Goal: Task Accomplishment & Management: Use online tool/utility

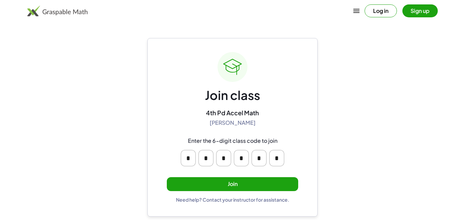
click at [255, 180] on button "Join" at bounding box center [232, 184] width 131 height 14
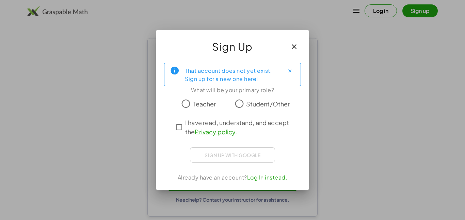
click at [188, 123] on span "I have read, understand, and accept the Privacy policy ." at bounding box center [238, 127] width 107 height 18
click at [256, 104] on span "Student/Other" at bounding box center [268, 103] width 44 height 9
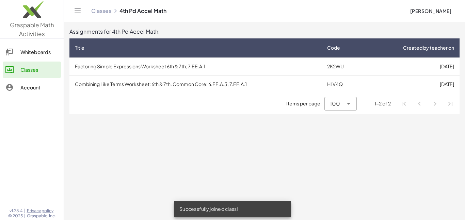
click at [303, 68] on td "Factoring Simple Expressions Worksheet 6th & 7th; 7.EE.A.1" at bounding box center [195, 67] width 252 height 18
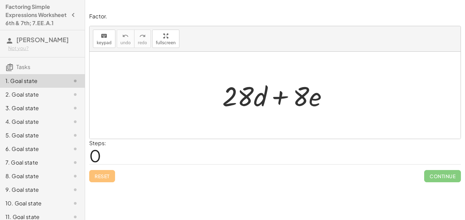
click at [274, 90] on div at bounding box center [278, 95] width 118 height 35
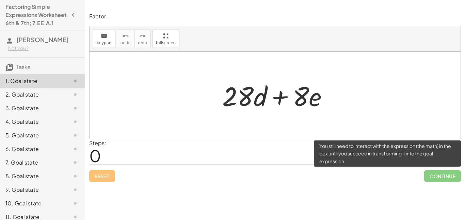
click at [440, 179] on span "Continue" at bounding box center [442, 176] width 37 height 12
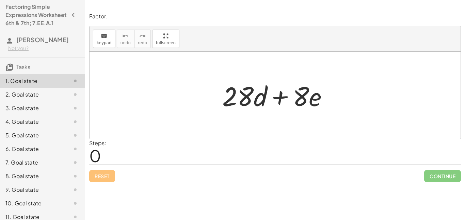
click at [282, 93] on div at bounding box center [278, 95] width 118 height 35
click at [265, 97] on div at bounding box center [278, 95] width 118 height 35
click at [93, 155] on span "0" at bounding box center [95, 155] width 12 height 21
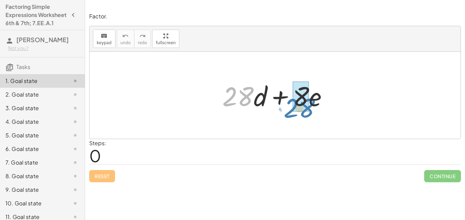
drag, startPoint x: 248, startPoint y: 100, endPoint x: 311, endPoint y: 110, distance: 63.8
click at [311, 110] on div at bounding box center [278, 95] width 118 height 35
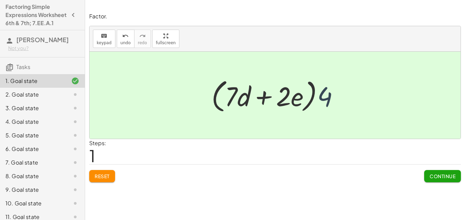
drag, startPoint x: 324, startPoint y: 99, endPoint x: 319, endPoint y: 100, distance: 4.1
click at [319, 100] on div at bounding box center [278, 95] width 140 height 39
drag, startPoint x: 327, startPoint y: 100, endPoint x: 288, endPoint y: 100, distance: 38.5
click at [288, 100] on div at bounding box center [278, 95] width 140 height 39
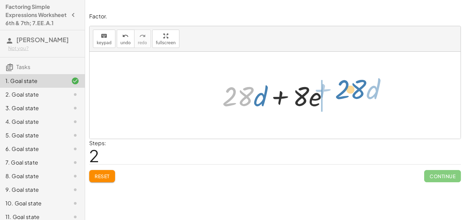
drag, startPoint x: 243, startPoint y: 97, endPoint x: 356, endPoint y: 90, distance: 112.9
click at [356, 90] on div "+ · 28 · d + · 8 · e + · 4 · 7 · d + · 4 · 2 · e · ( + · 7 · d + · 2 · e ) · 4 …" at bounding box center [275, 95] width 371 height 87
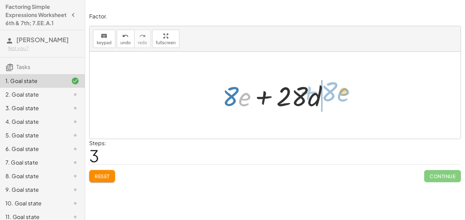
drag, startPoint x: 241, startPoint y: 98, endPoint x: 341, endPoint y: 92, distance: 99.9
